Goal: Transaction & Acquisition: Purchase product/service

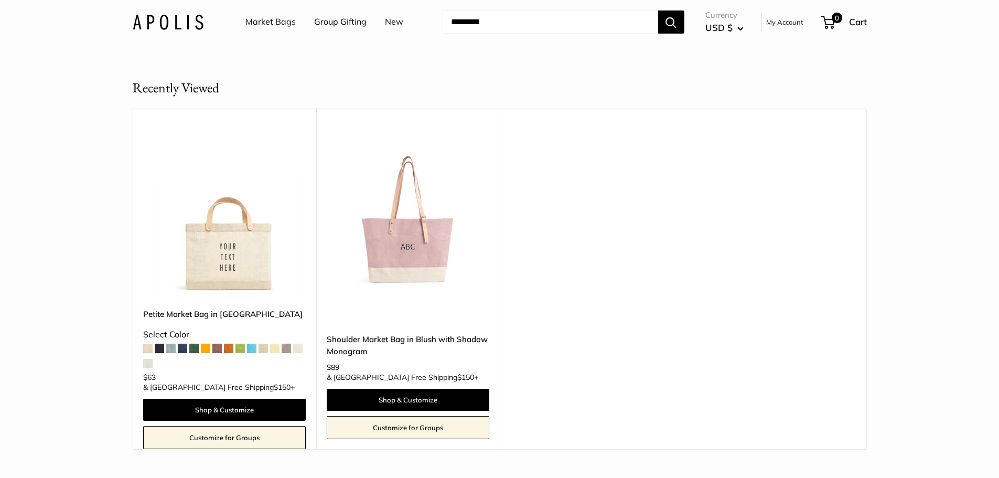
scroll to position [6242, 0]
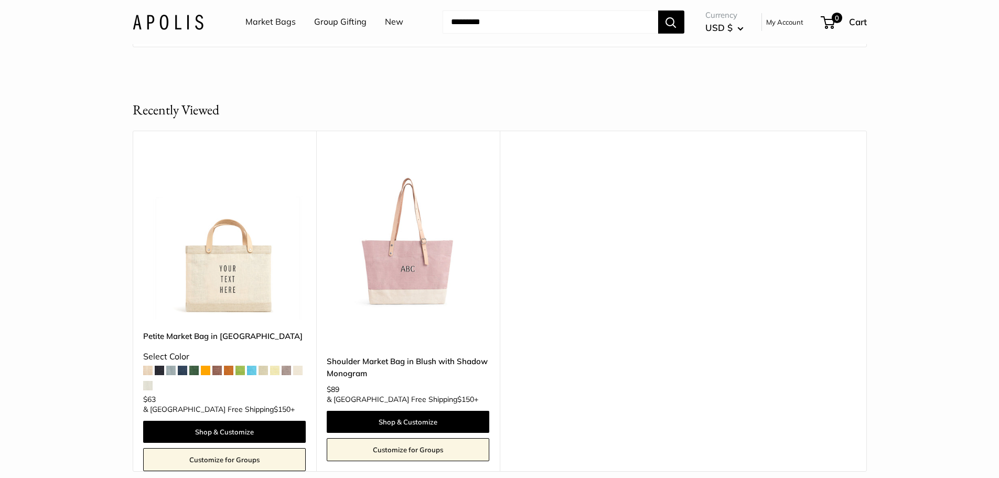
click at [0, 0] on img at bounding box center [0, 0] width 0 height 0
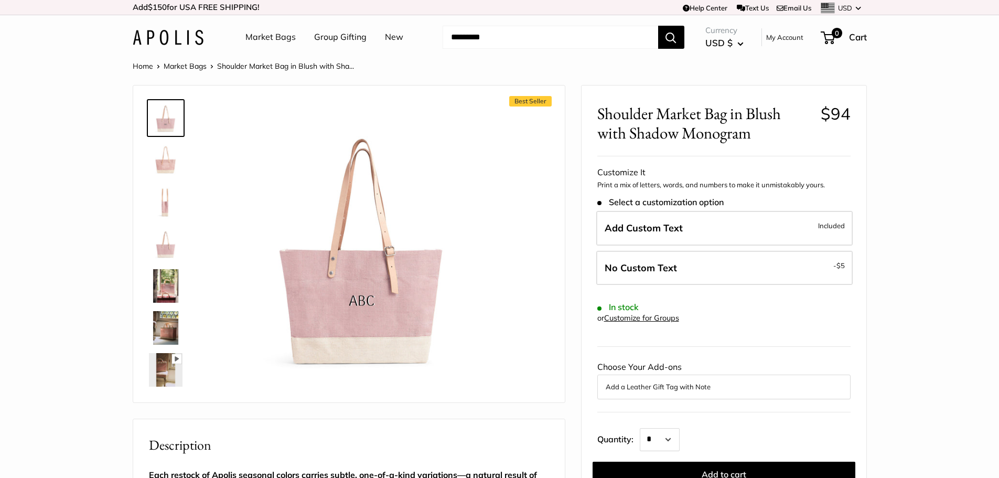
click at [161, 199] on img at bounding box center [166, 202] width 34 height 34
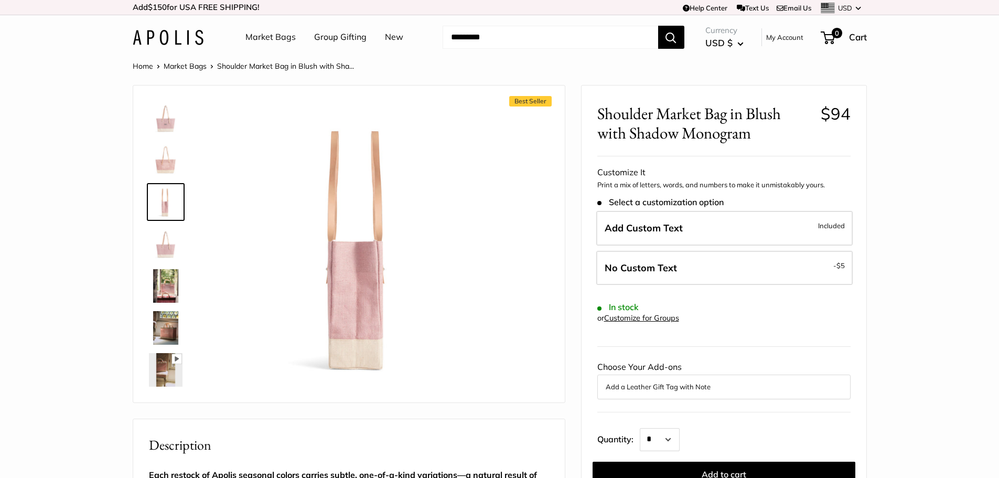
click at [163, 272] on img at bounding box center [166, 286] width 34 height 34
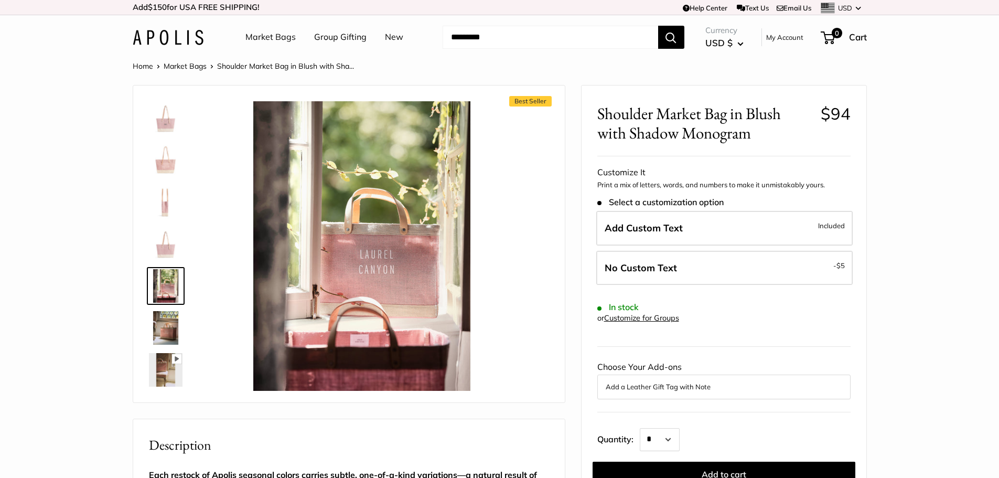
click at [166, 335] on img at bounding box center [166, 328] width 34 height 34
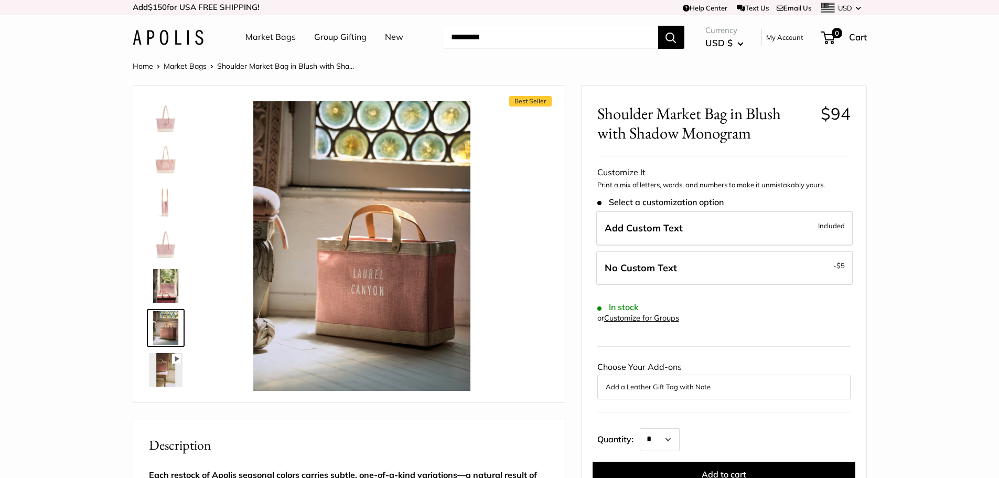
click at [166, 366] on img at bounding box center [166, 370] width 34 height 34
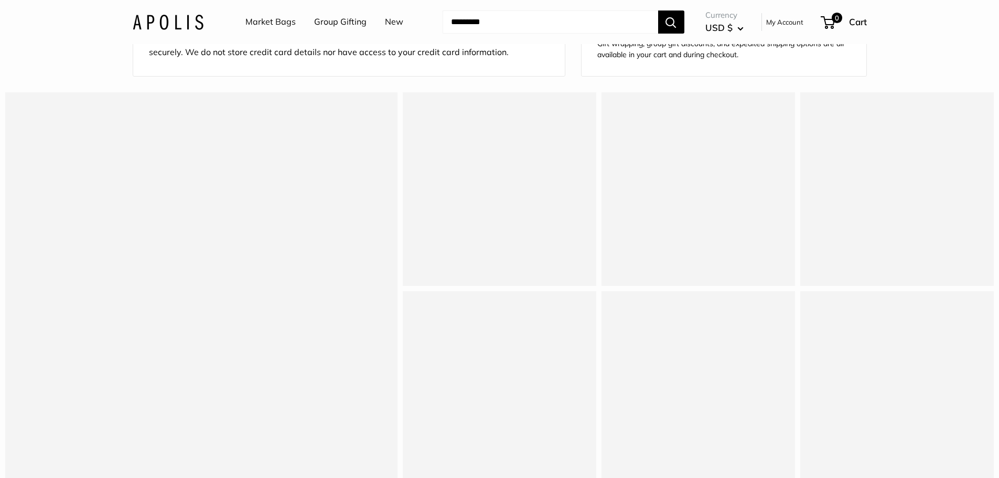
scroll to position [892, 0]
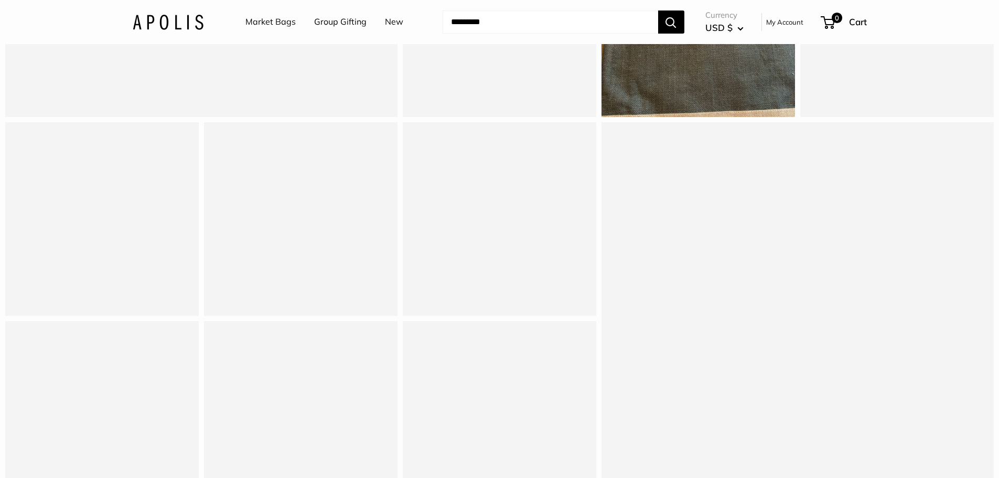
type input "*"
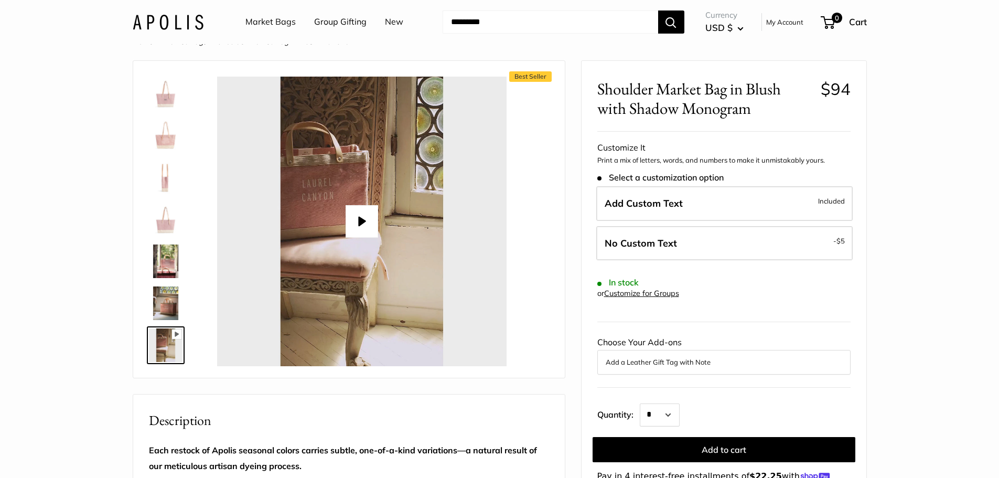
scroll to position [0, 0]
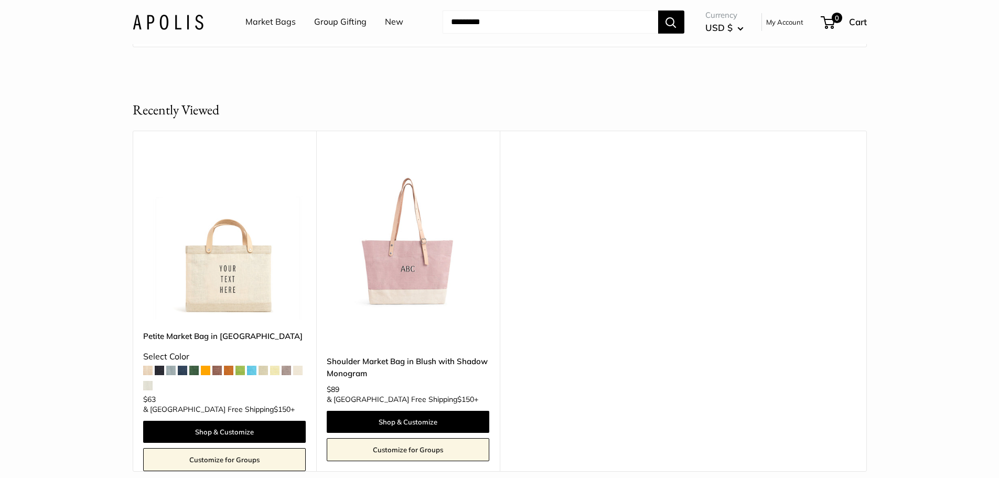
scroll to position [5980, 0]
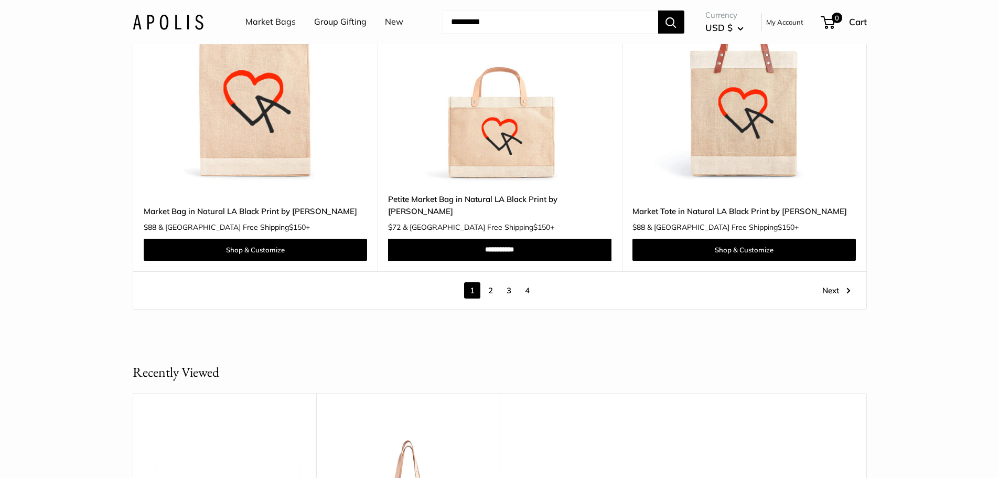
click at [494, 282] on link "2" at bounding box center [491, 290] width 16 height 16
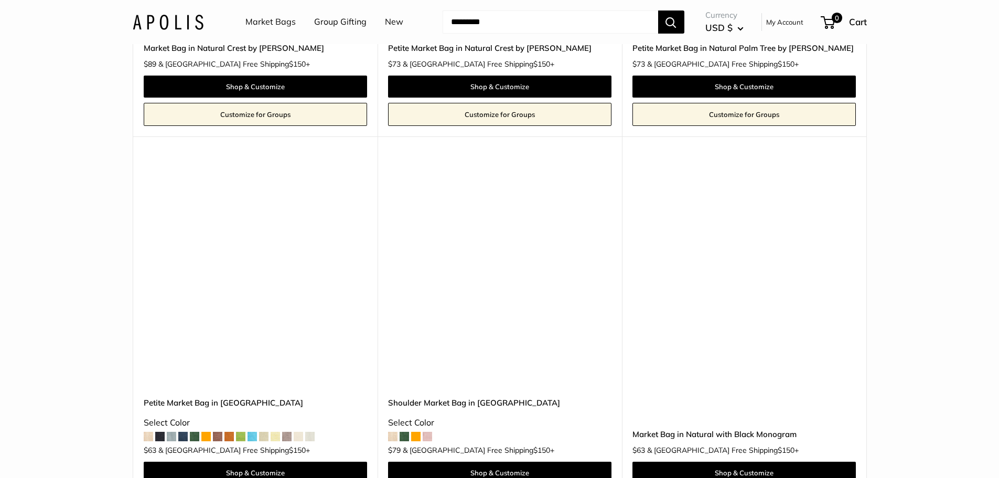
scroll to position [2336, 0]
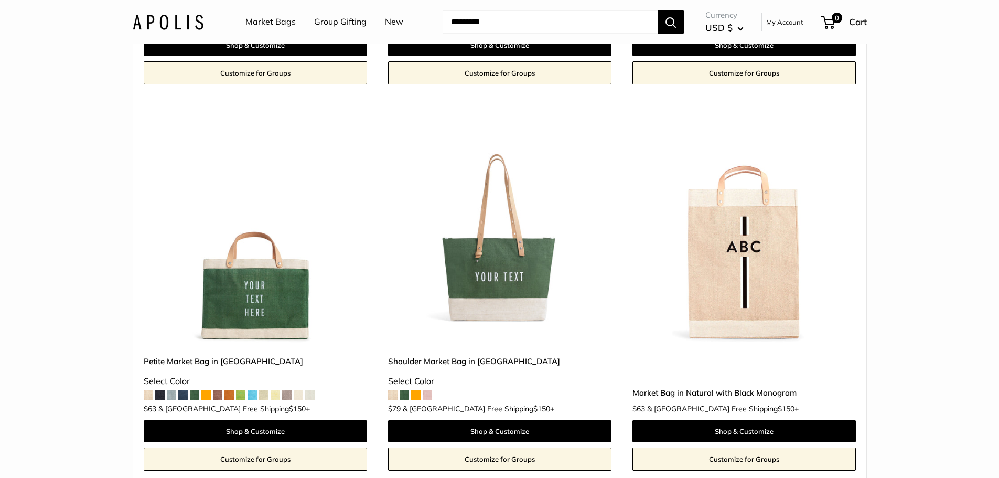
click at [428, 397] on span at bounding box center [427, 394] width 9 height 9
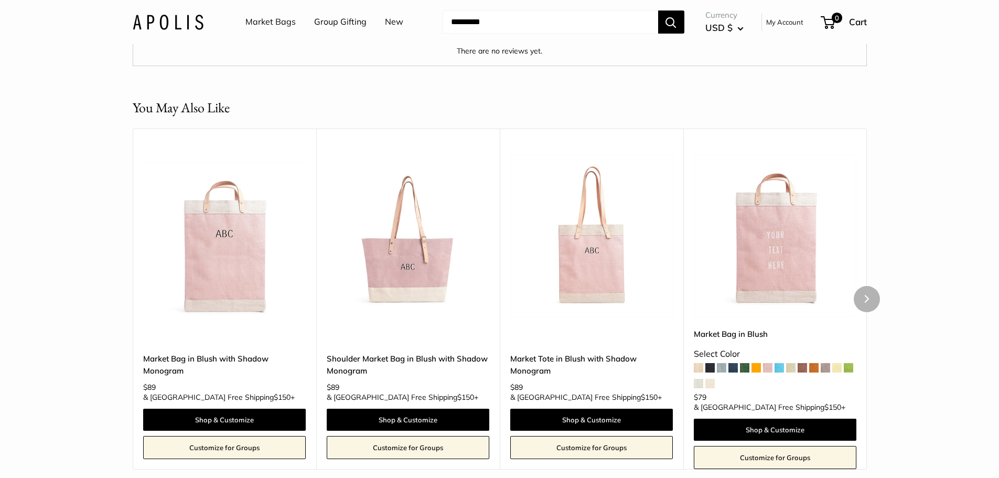
scroll to position [1836, 0]
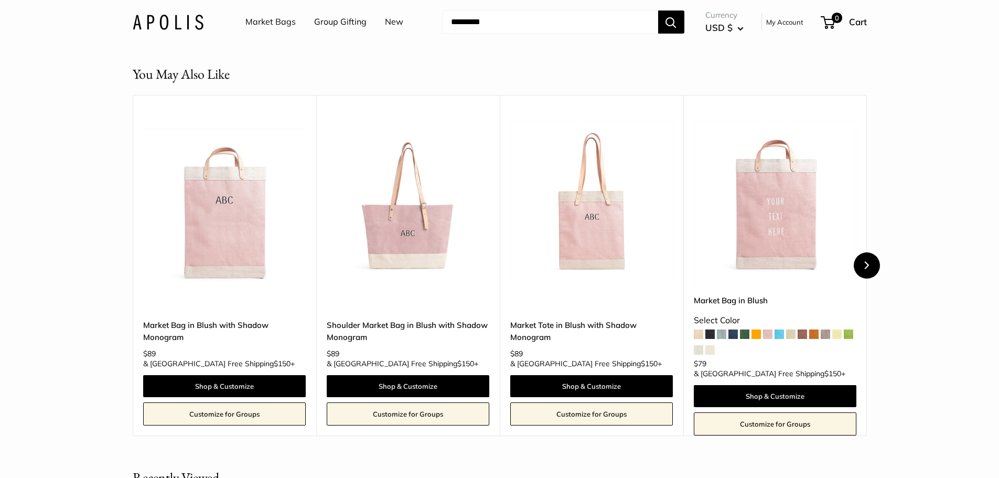
click at [868, 269] on icon "Next" at bounding box center [867, 265] width 5 height 8
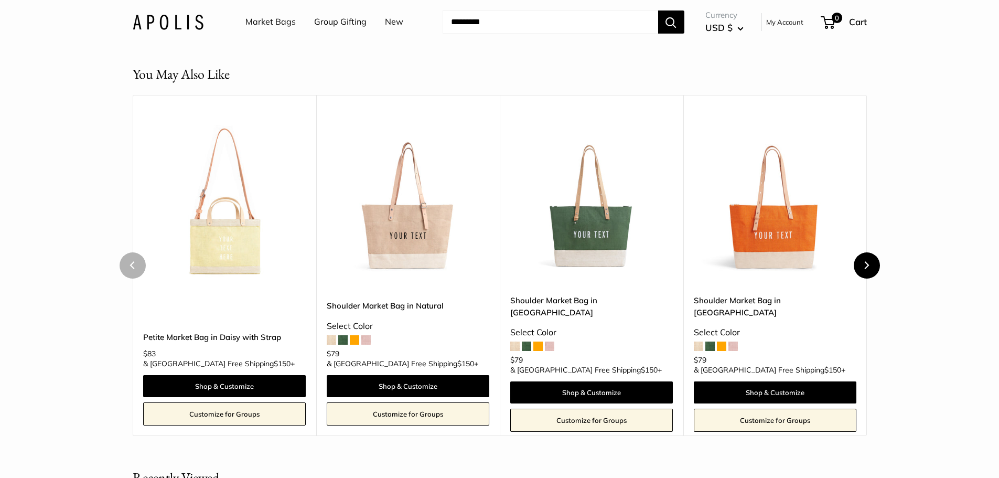
click at [868, 269] on icon "Next" at bounding box center [867, 265] width 5 height 8
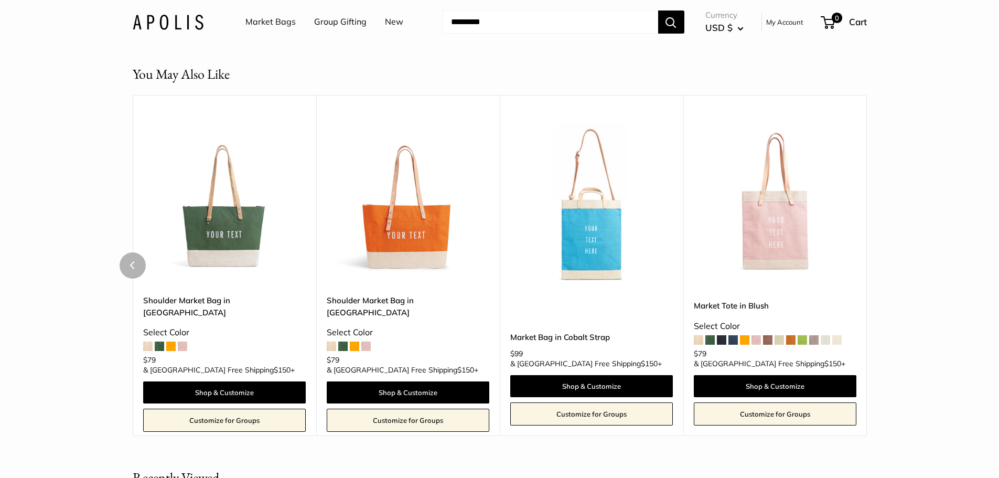
click at [868, 298] on div "You May Also Like Upgrade: Next Day Fulfillment Large Capacity Sturdy & Spill R…" at bounding box center [500, 250] width 776 height 372
click at [133, 269] on icon "Previous" at bounding box center [132, 265] width 5 height 8
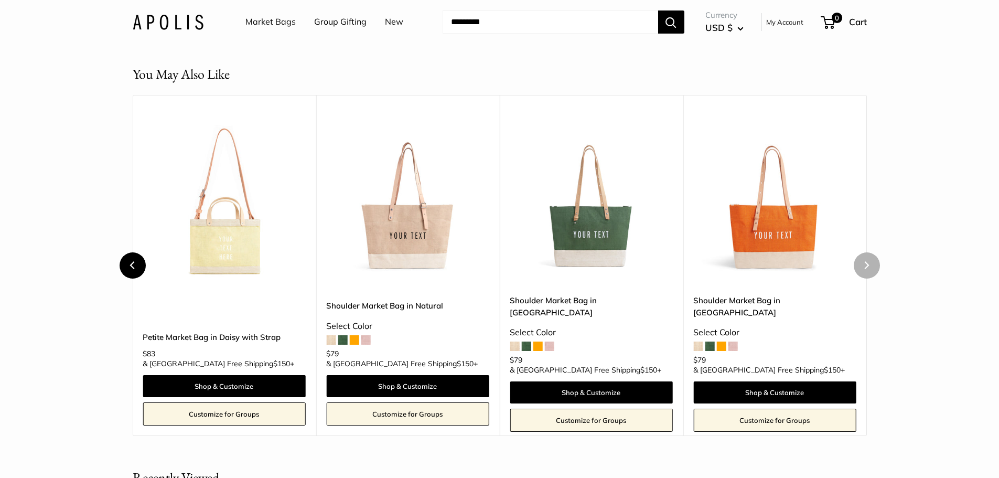
click at [133, 269] on icon "Previous" at bounding box center [132, 265] width 5 height 8
